Goal: Information Seeking & Learning: Learn about a topic

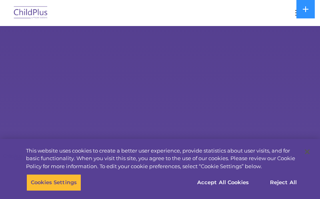
select select "MEDIUM"
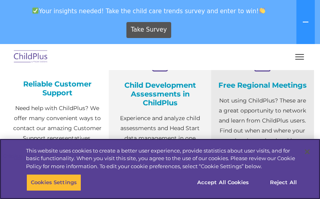
scroll to position [314, 0]
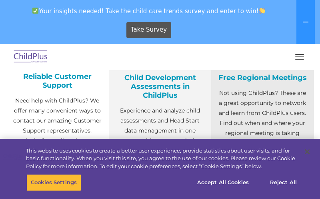
click at [302, 57] on span "button" at bounding box center [299, 56] width 9 height 1
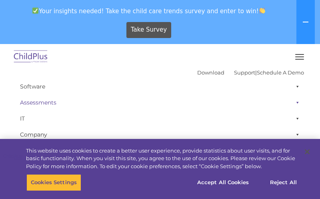
scroll to position [0, 0]
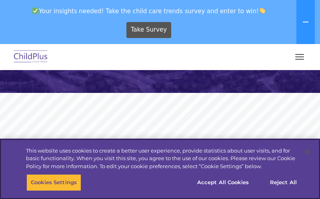
scroll to position [111, 0]
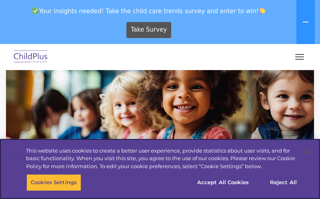
scroll to position [70, 0]
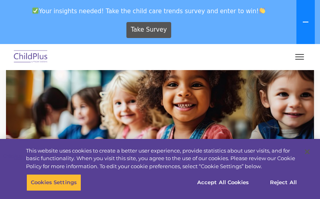
click at [307, 20] on icon at bounding box center [306, 22] width 6 height 6
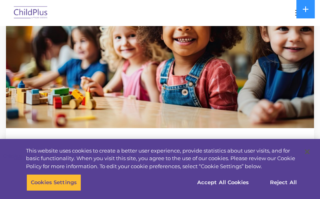
scroll to position [97, 0]
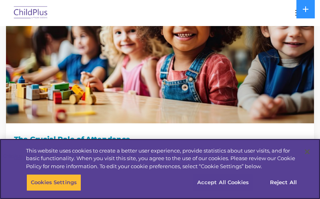
click at [224, 185] on button "Accept All Cookies" at bounding box center [223, 182] width 60 height 17
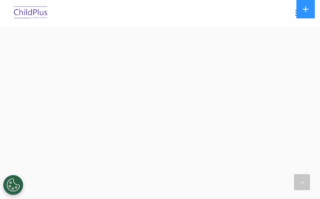
scroll to position [1220, 0]
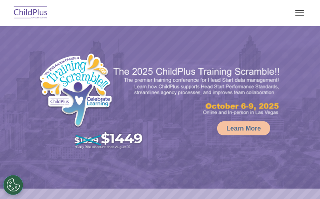
select select "MEDIUM"
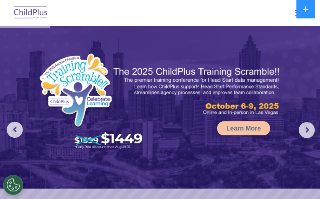
click at [293, 15] on button "button" at bounding box center [299, 12] width 17 height 13
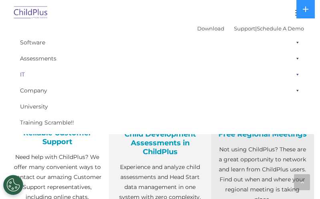
scroll to position [217, 0]
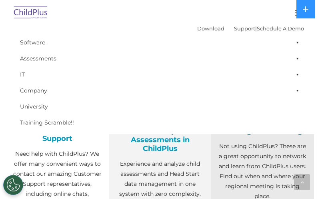
click at [175, 148] on h4 "Child Development Assessments in ChildPlus" at bounding box center [160, 140] width 91 height 26
click at [157, 147] on h4 "Child Development Assessments in ChildPlus" at bounding box center [160, 140] width 91 height 26
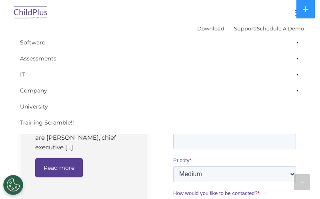
scroll to position [572, 0]
click at [23, 74] on link "IT" at bounding box center [160, 74] width 288 height 16
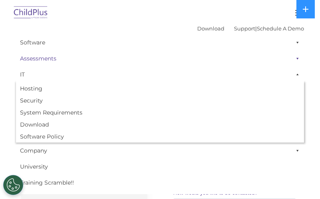
click at [38, 63] on link "Assessments" at bounding box center [160, 58] width 288 height 16
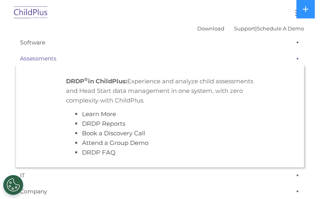
click at [40, 60] on link "Assessments" at bounding box center [160, 58] width 288 height 16
